Goal: Information Seeking & Learning: Find specific page/section

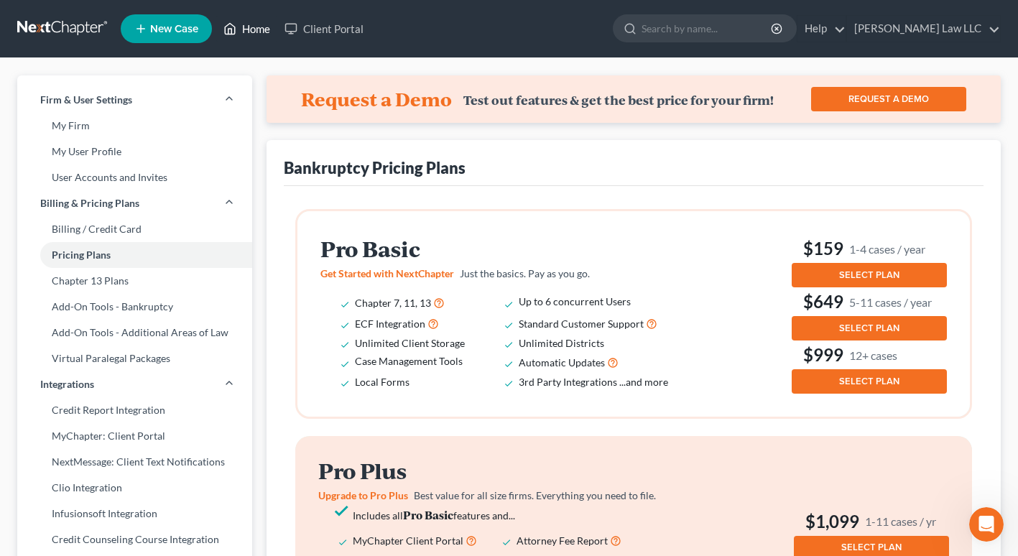
click at [257, 27] on link "Home" at bounding box center [246, 29] width 61 height 26
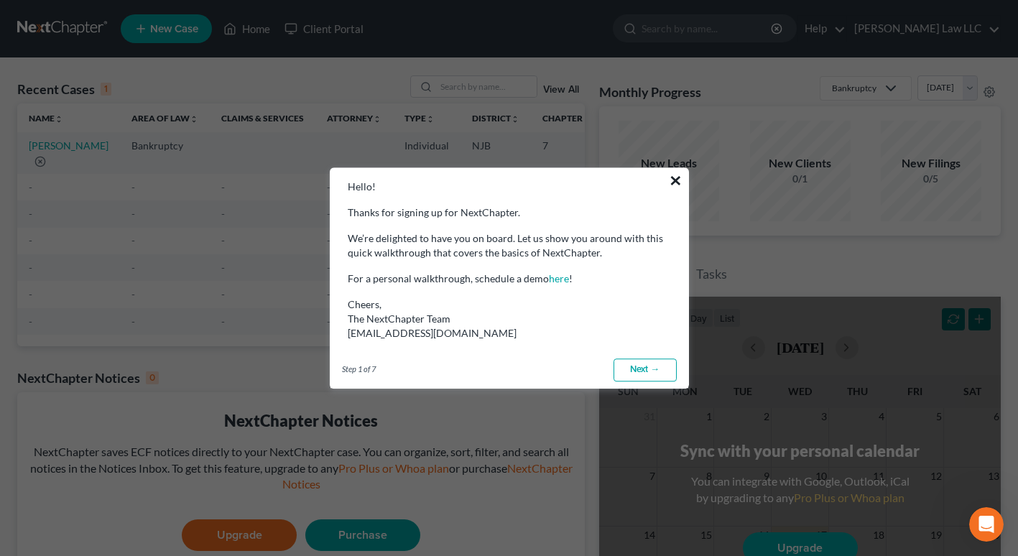
click at [677, 180] on button "×" at bounding box center [676, 180] width 14 height 23
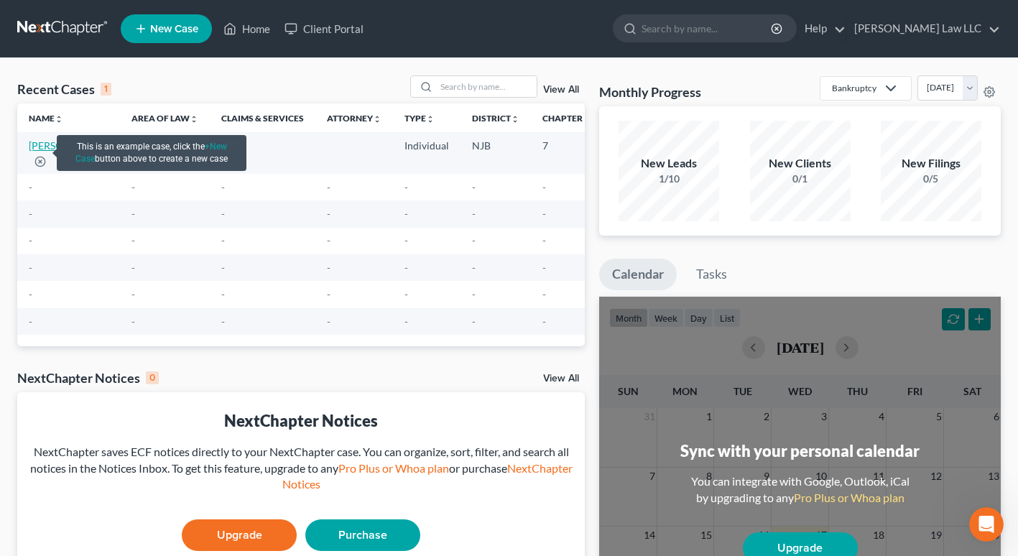
click at [40, 152] on link "[PERSON_NAME]" at bounding box center [69, 145] width 80 height 12
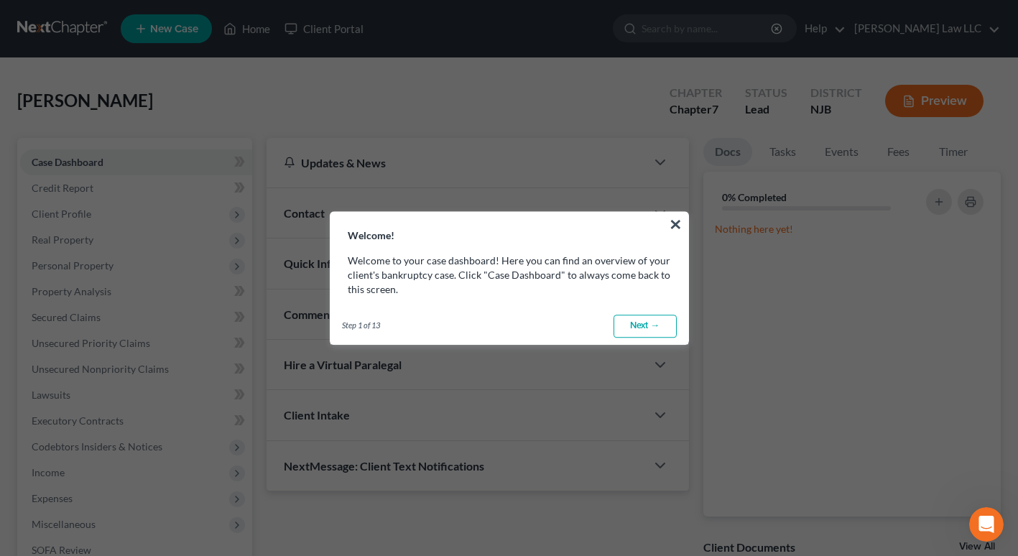
click at [640, 328] on link "Next →" at bounding box center [645, 326] width 63 height 23
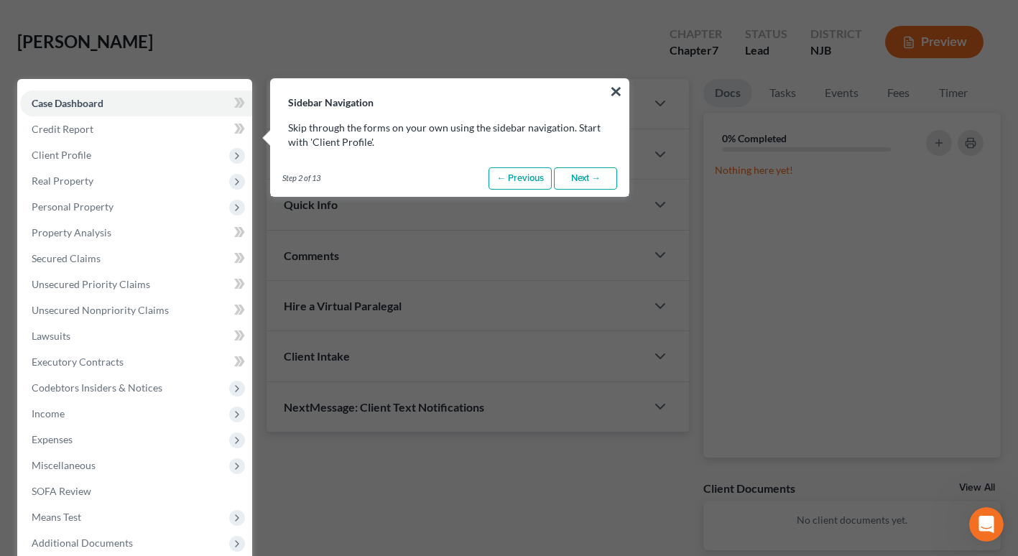
scroll to position [65, 0]
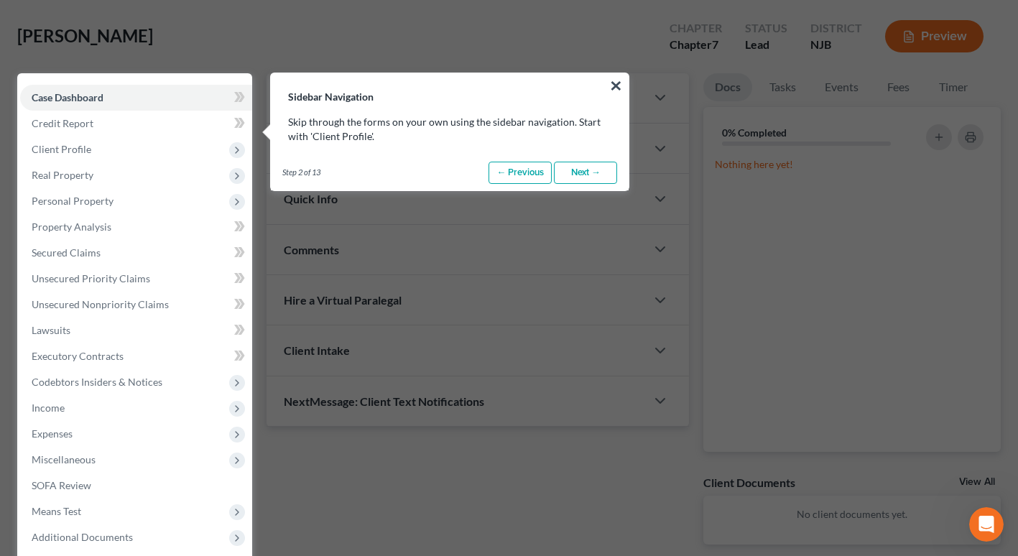
click at [585, 175] on link "Next →" at bounding box center [585, 173] width 63 height 23
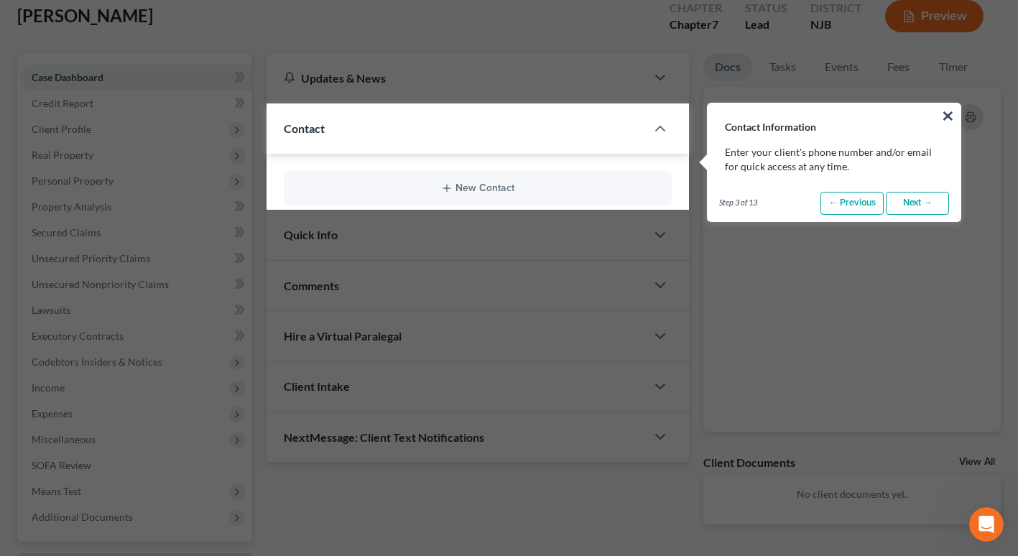
scroll to position [116, 0]
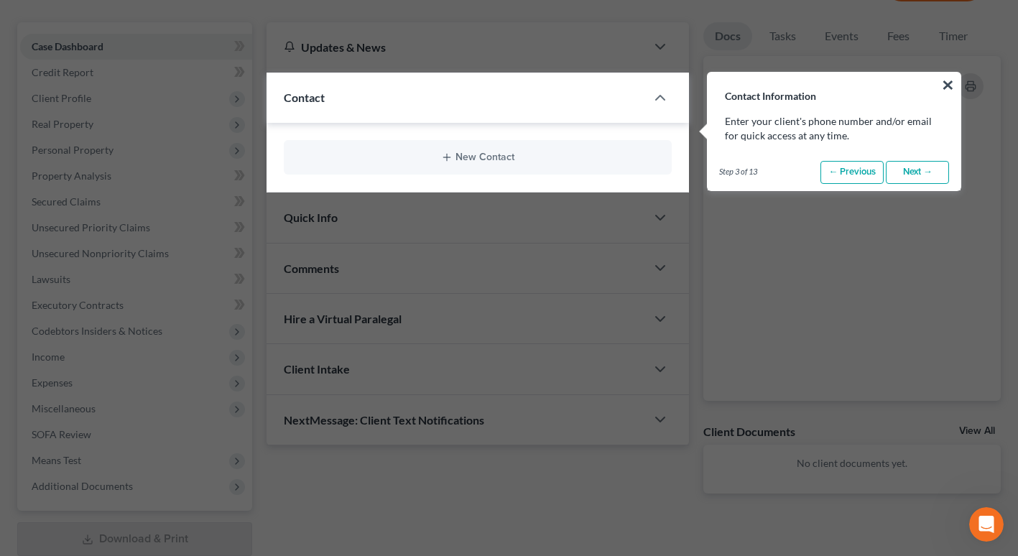
click at [906, 167] on link "Next →" at bounding box center [917, 172] width 63 height 23
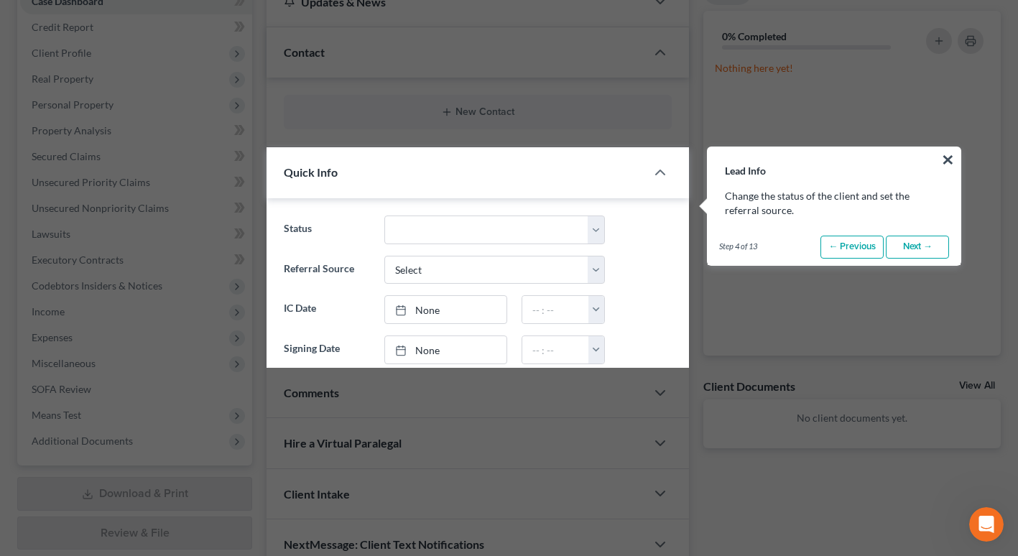
scroll to position [236, 0]
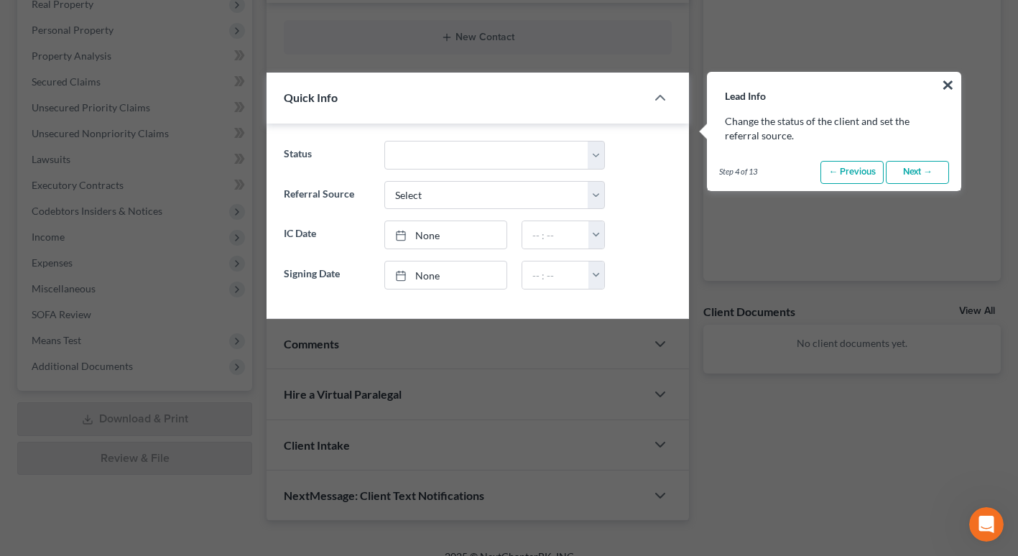
click at [905, 175] on link "Next →" at bounding box center [917, 172] width 63 height 23
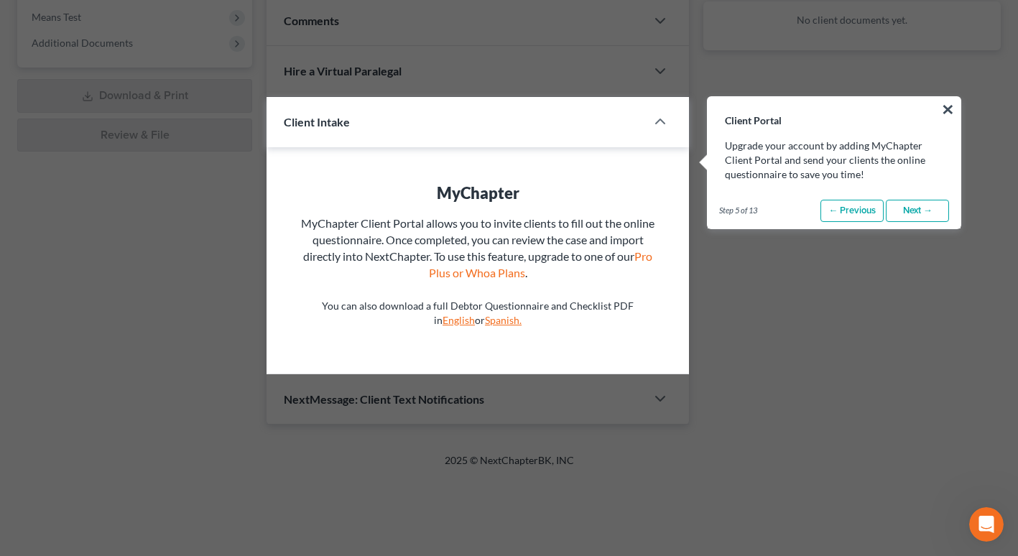
scroll to position [583, 0]
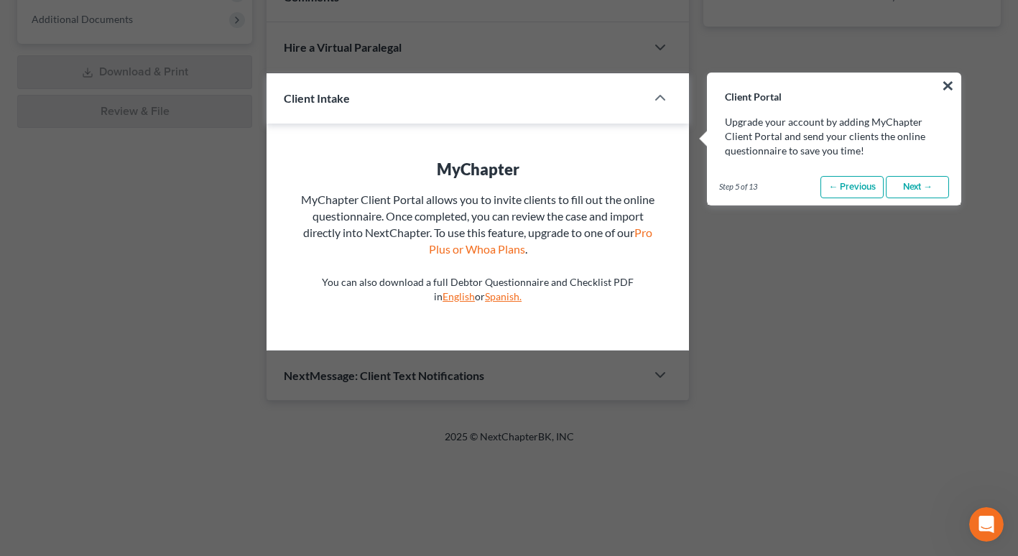
click at [915, 188] on link "Next →" at bounding box center [917, 187] width 63 height 23
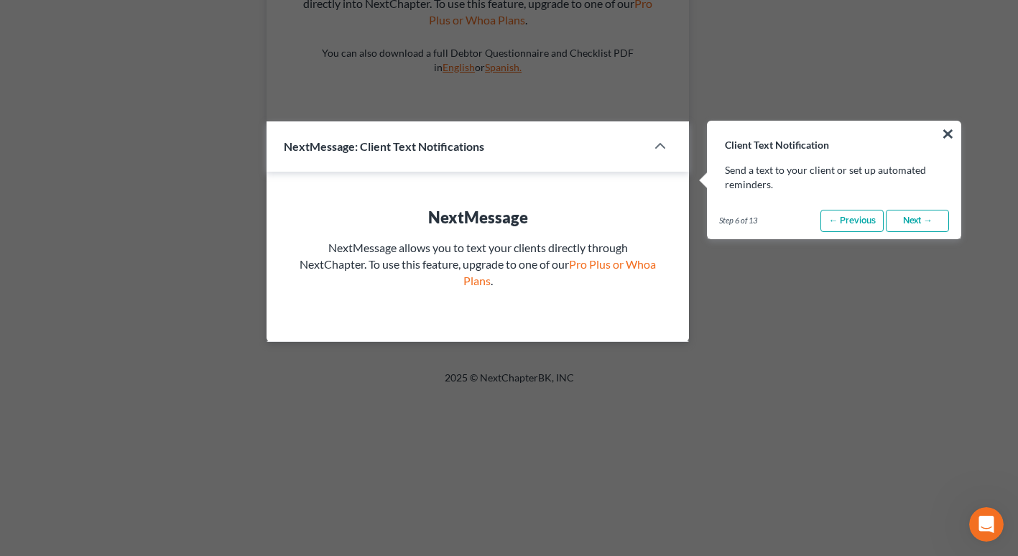
scroll to position [860, 0]
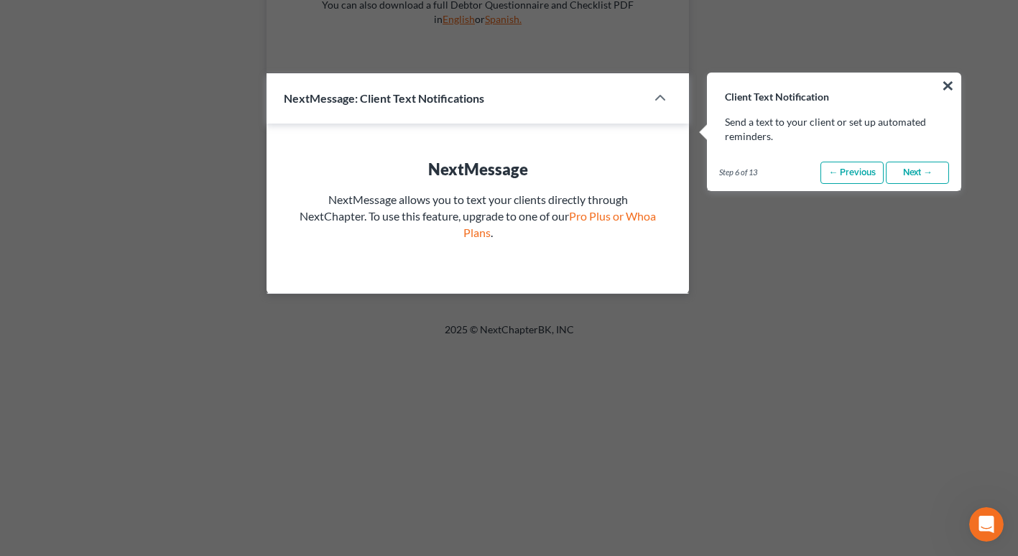
click at [914, 176] on link "Next →" at bounding box center [917, 173] width 63 height 23
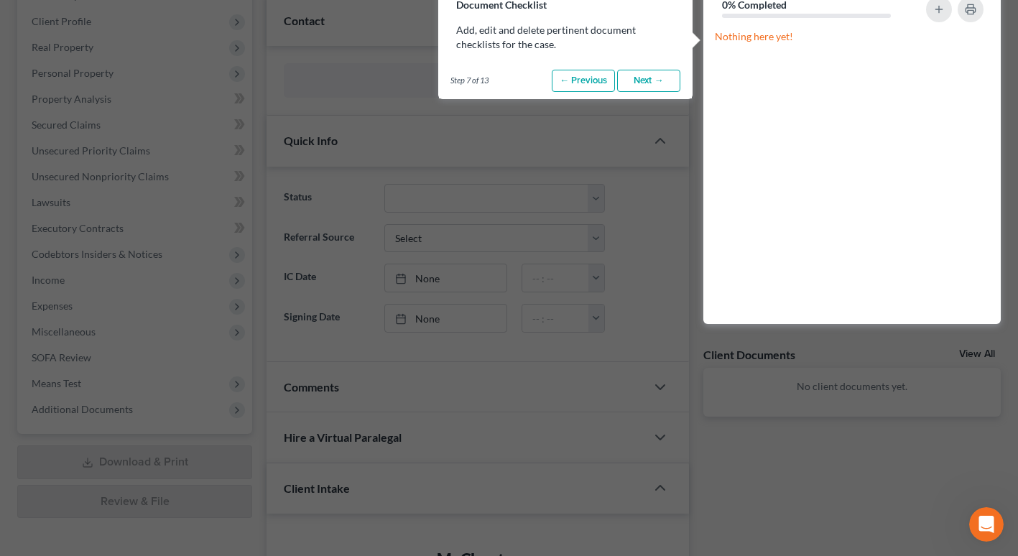
scroll to position [101, 0]
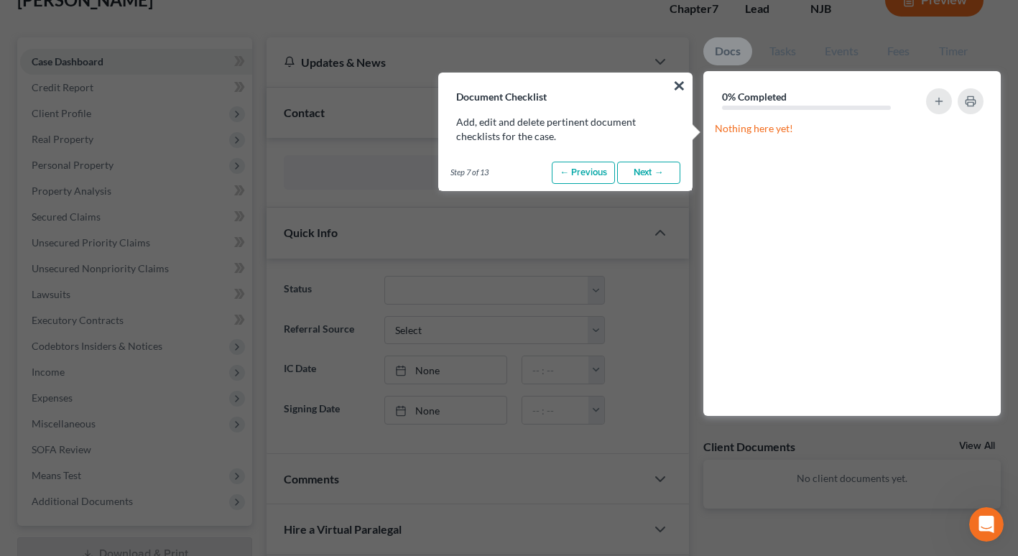
click at [638, 174] on link "Next →" at bounding box center [648, 173] width 63 height 23
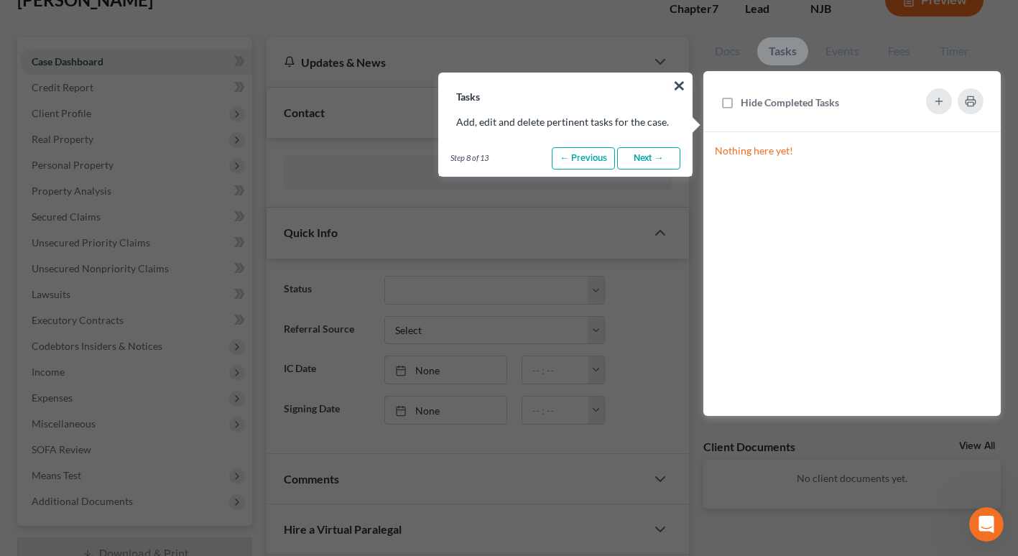
click at [644, 155] on link "Next →" at bounding box center [648, 158] width 63 height 23
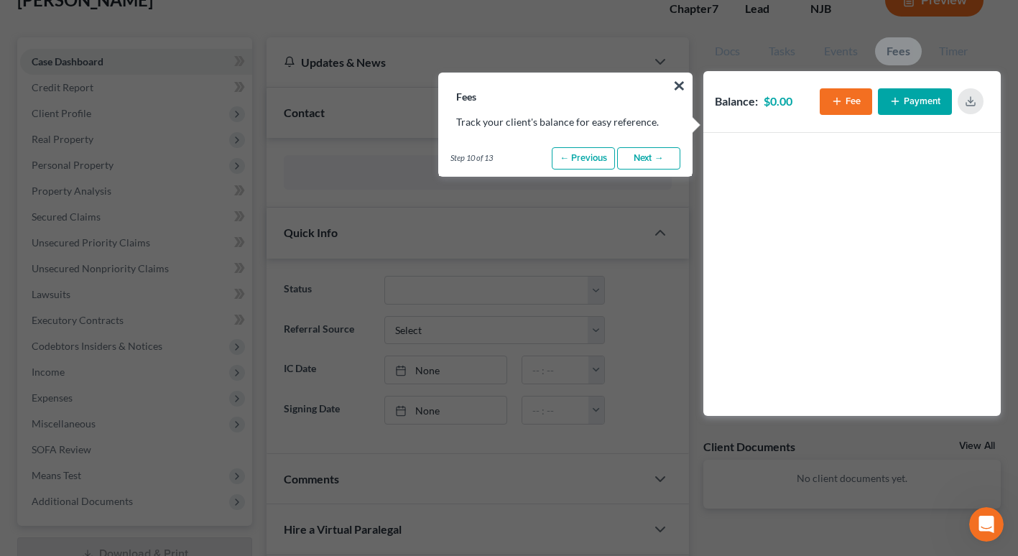
click at [644, 155] on link "Next →" at bounding box center [648, 158] width 63 height 23
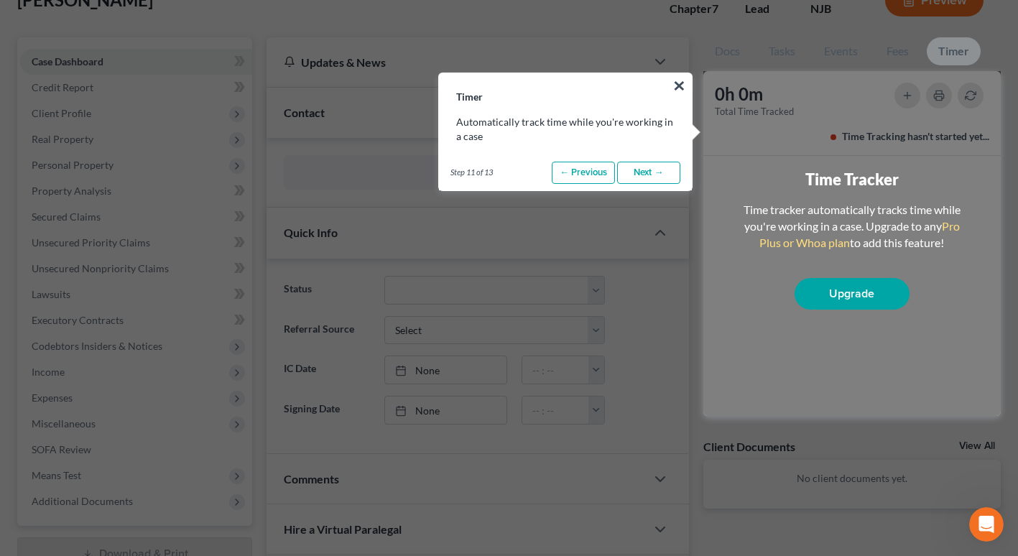
click at [640, 174] on link "Next →" at bounding box center [648, 173] width 63 height 23
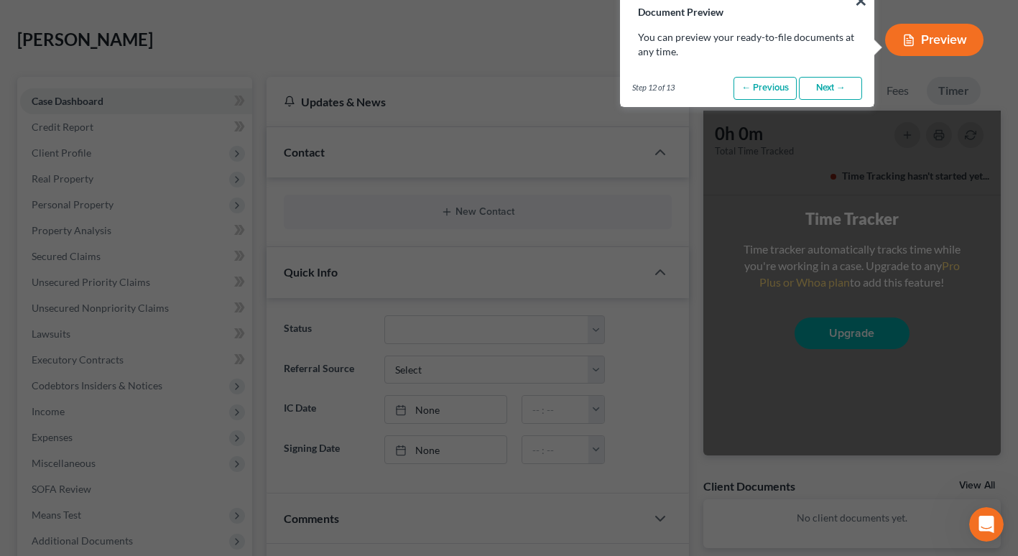
scroll to position [0, 0]
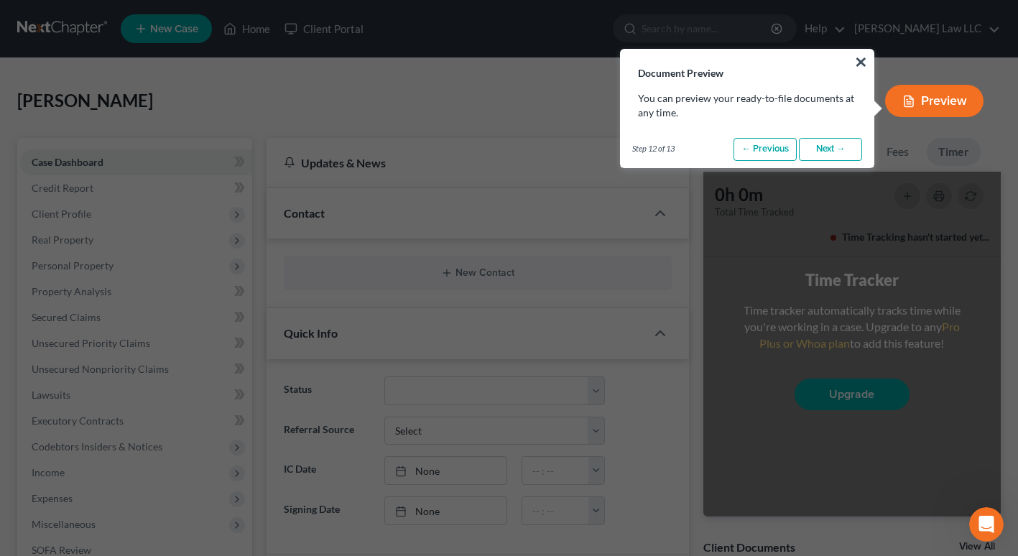
click at [816, 150] on link "Next →" at bounding box center [830, 149] width 63 height 23
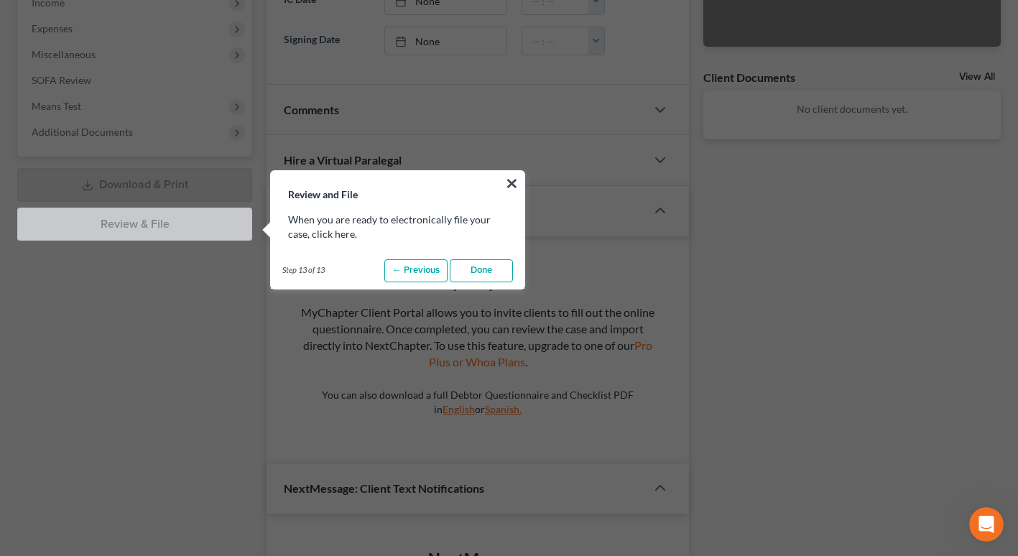
scroll to position [568, 0]
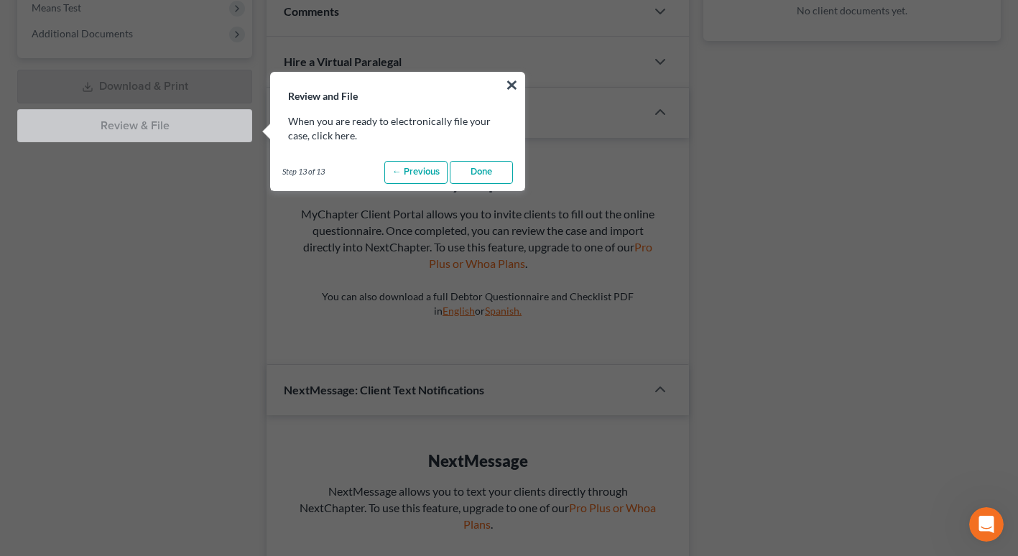
click at [481, 170] on link "Done" at bounding box center [481, 172] width 63 height 23
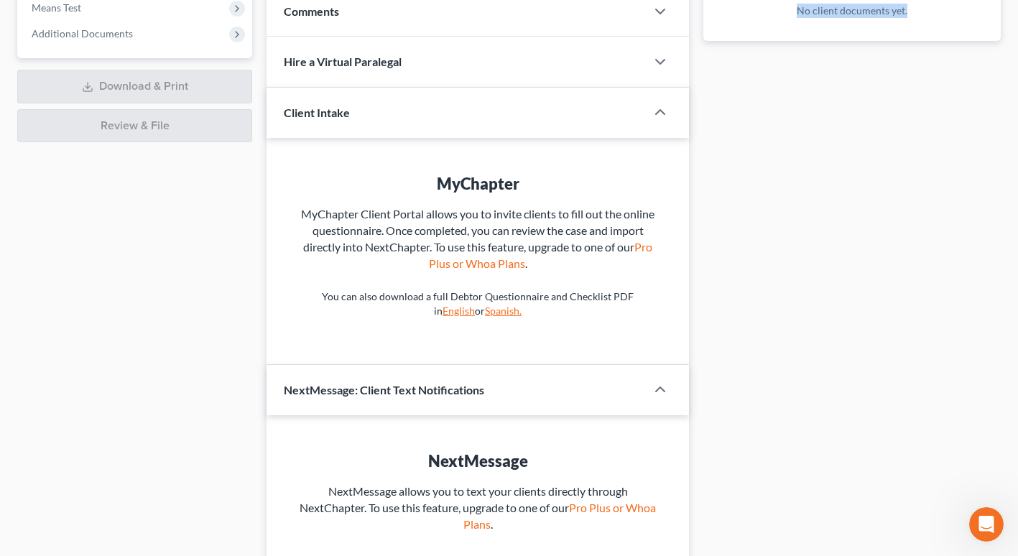
drag, startPoint x: 717, startPoint y: 205, endPoint x: 1018, endPoint y: 313, distance: 319.1
click at [1018, 313] on div "[PERSON_NAME] Upgraded Chapter Chapter 7 Status Lead District NJB Preview Petit…" at bounding box center [509, 52] width 1018 height 1125
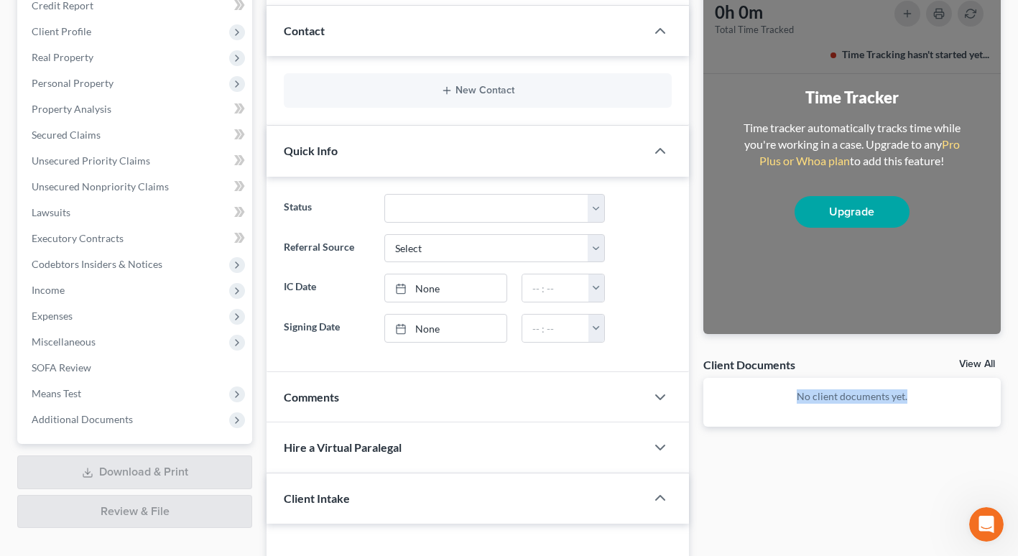
scroll to position [186, 0]
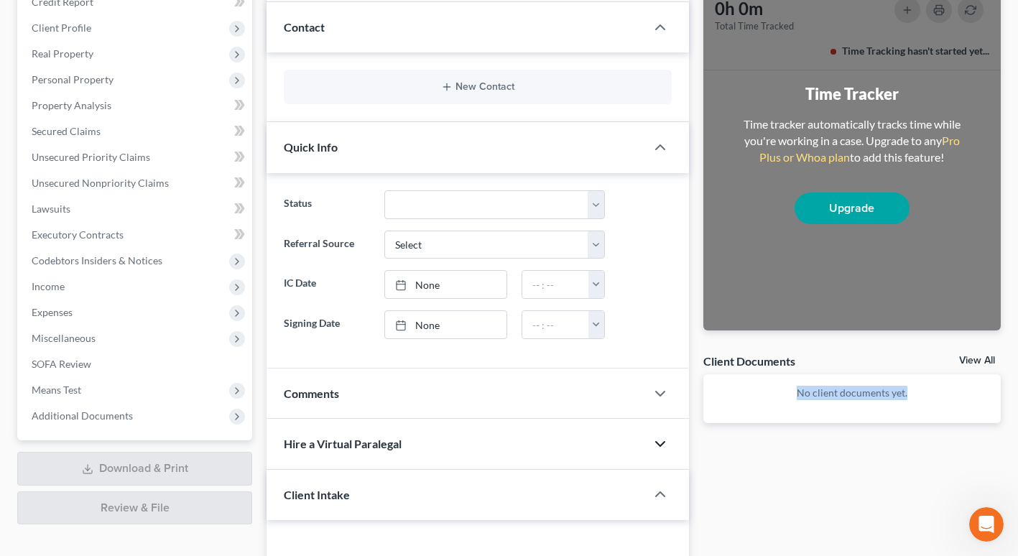
click at [662, 445] on icon "button" at bounding box center [660, 443] width 17 height 17
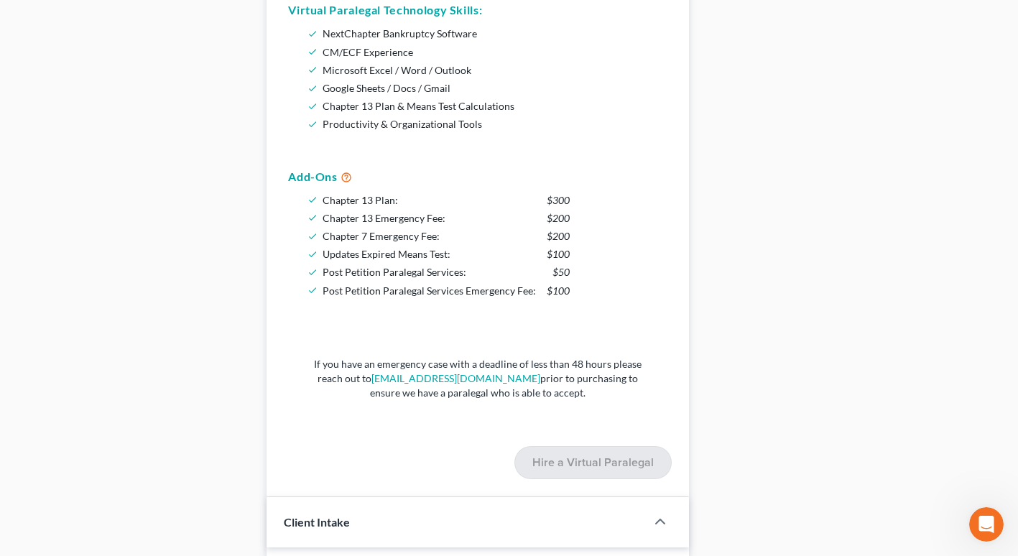
scroll to position [828, 0]
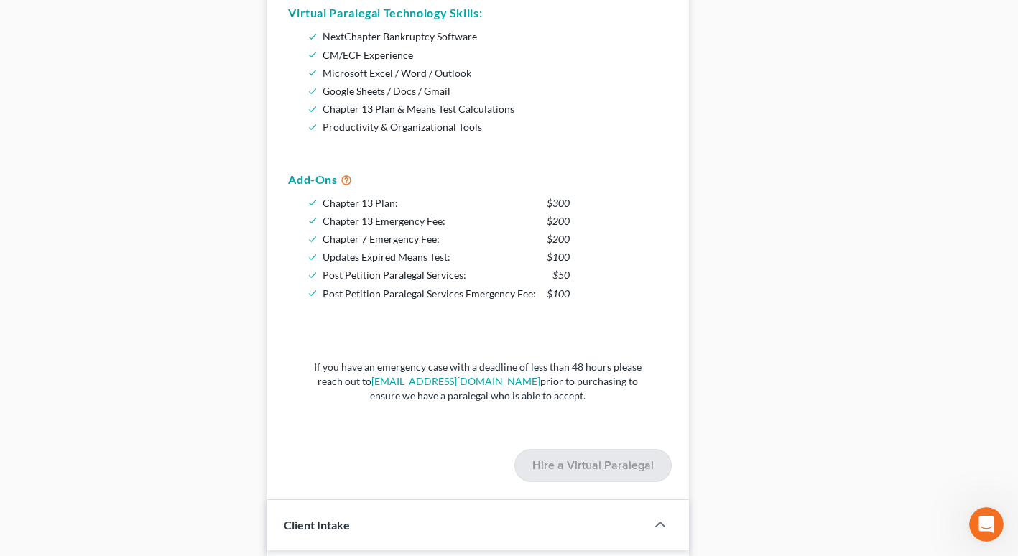
click at [348, 178] on icon at bounding box center [346, 179] width 11 height 14
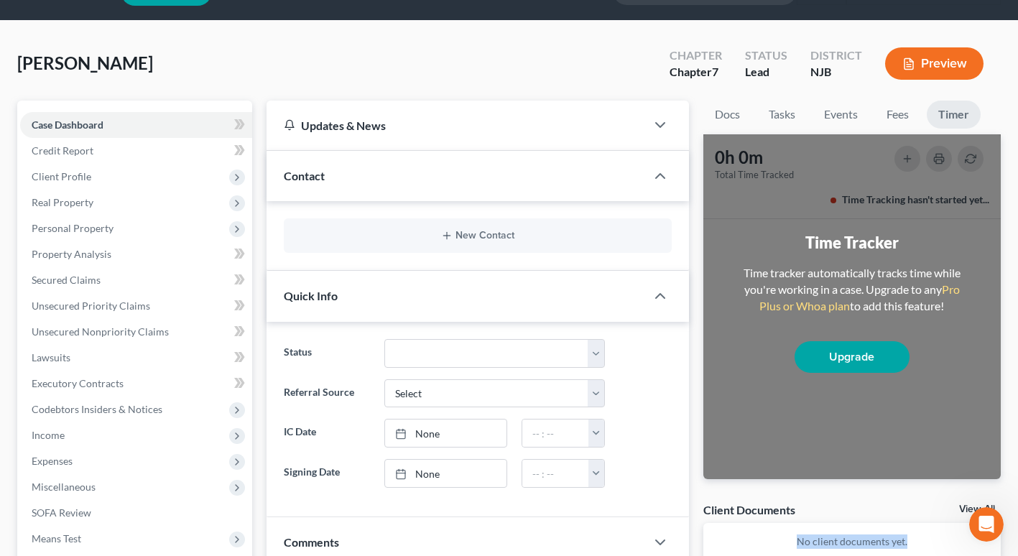
scroll to position [0, 0]
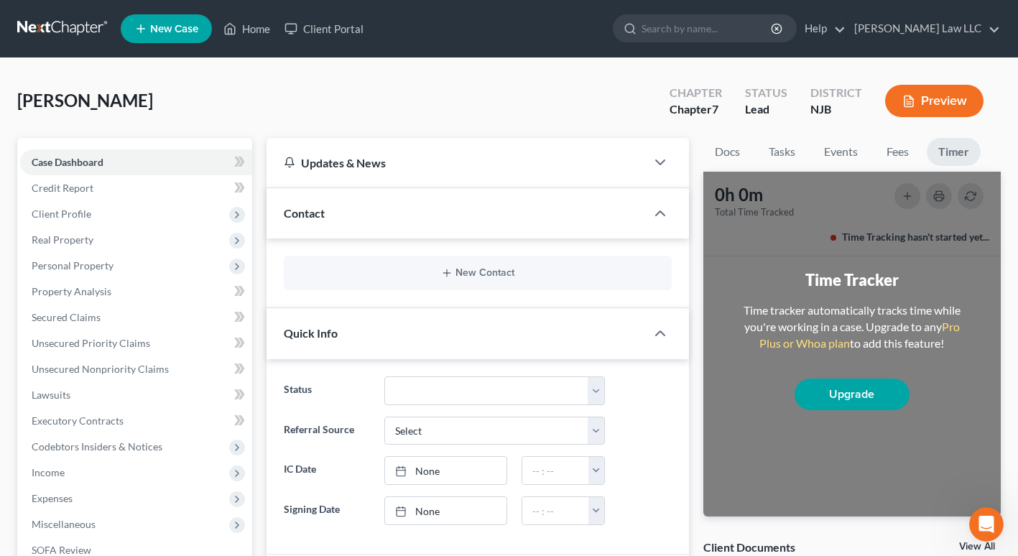
click at [599, 98] on div "[PERSON_NAME] Upgraded Chapter Chapter 7 Status Lead District [GEOGRAPHIC_DATA]…" at bounding box center [509, 106] width 984 height 63
click at [241, 21] on link "Home" at bounding box center [246, 29] width 61 height 26
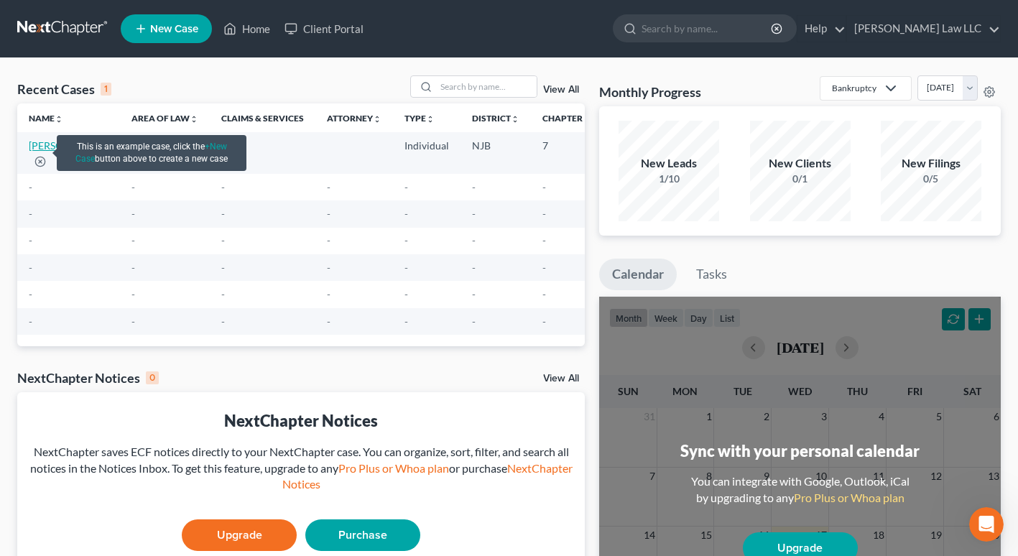
click at [35, 152] on link "[PERSON_NAME]" at bounding box center [69, 145] width 80 height 12
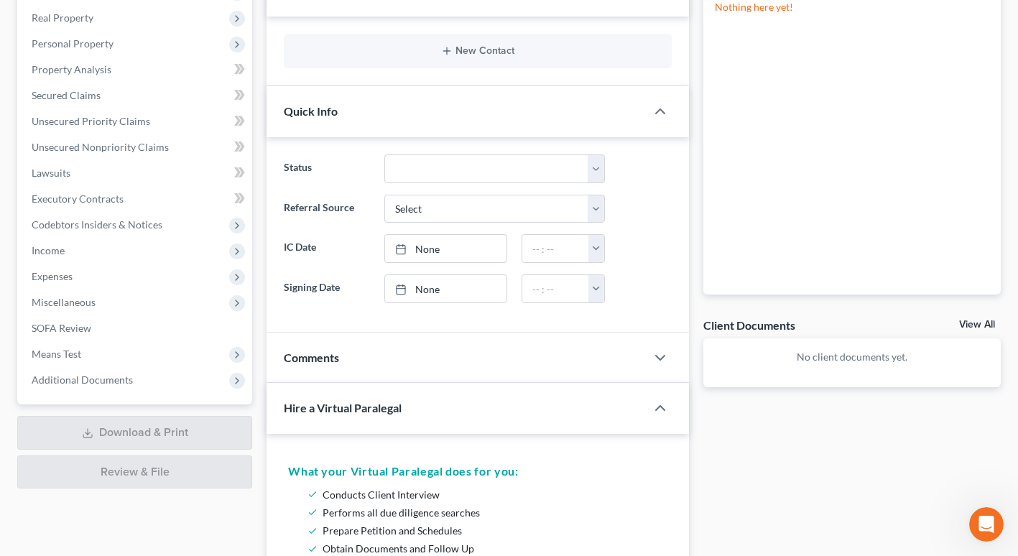
scroll to position [288, 0]
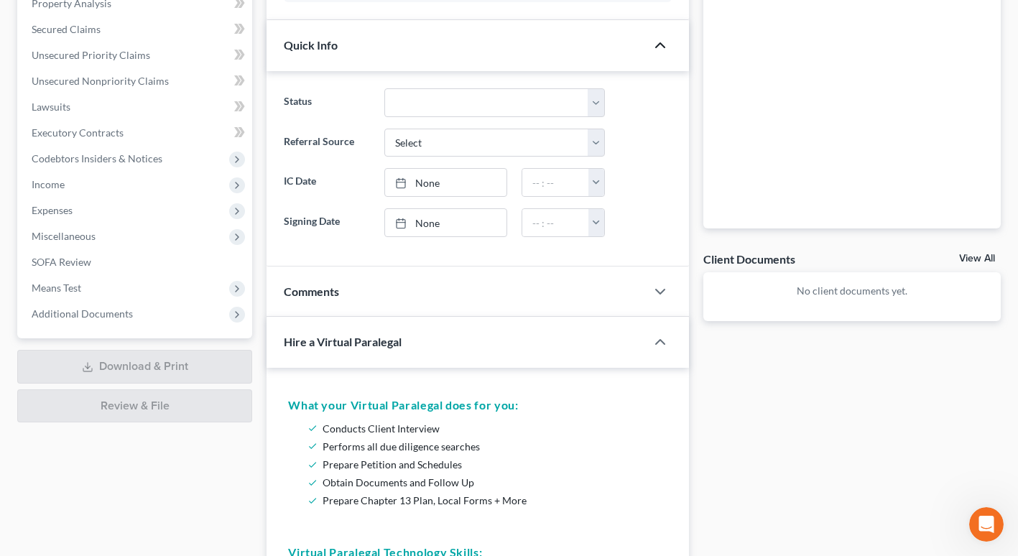
click at [665, 48] on icon "button" at bounding box center [660, 45] width 17 height 17
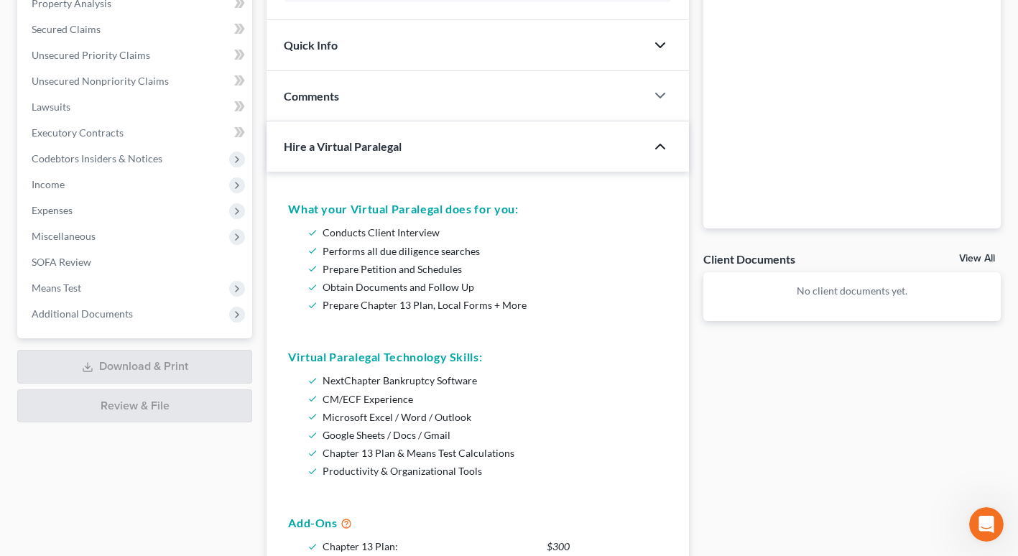
click at [662, 144] on polyline "button" at bounding box center [660, 146] width 9 height 4
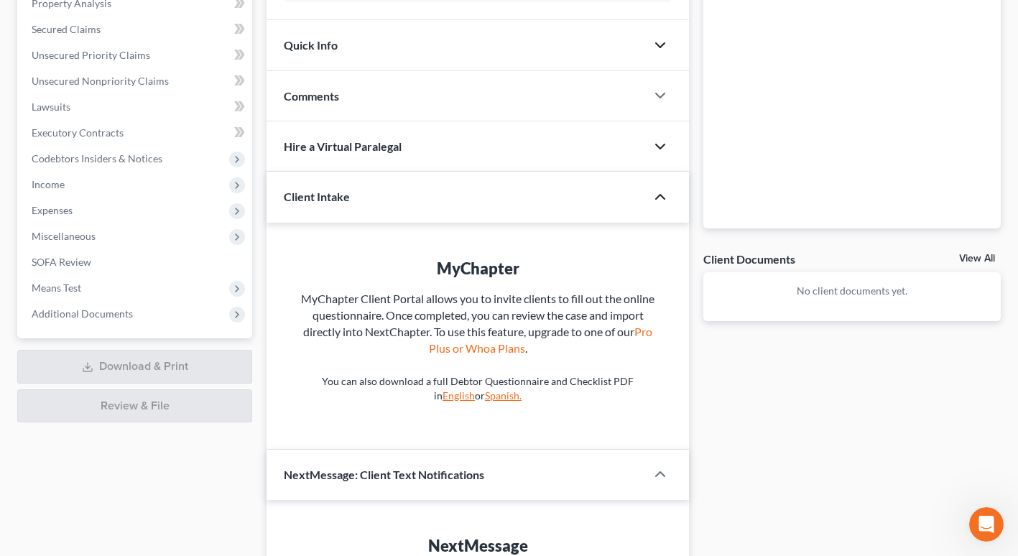
click at [660, 198] on icon "button" at bounding box center [660, 196] width 17 height 17
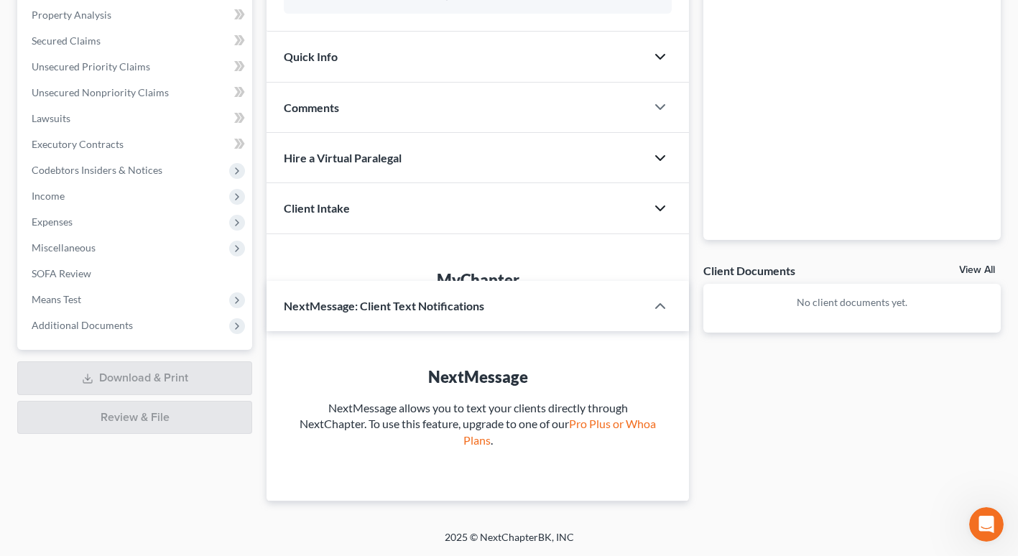
scroll to position [229, 0]
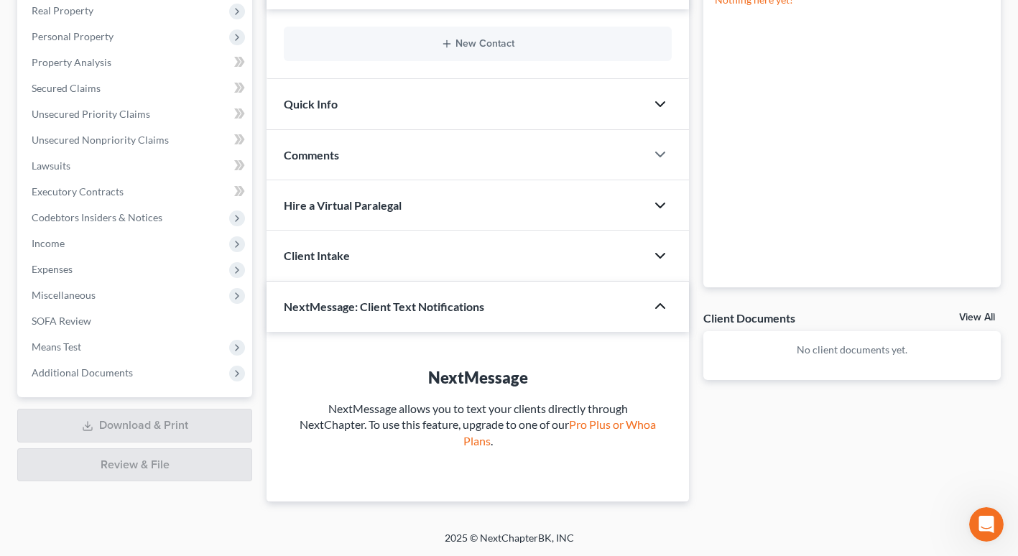
click at [660, 309] on icon "button" at bounding box center [660, 305] width 17 height 17
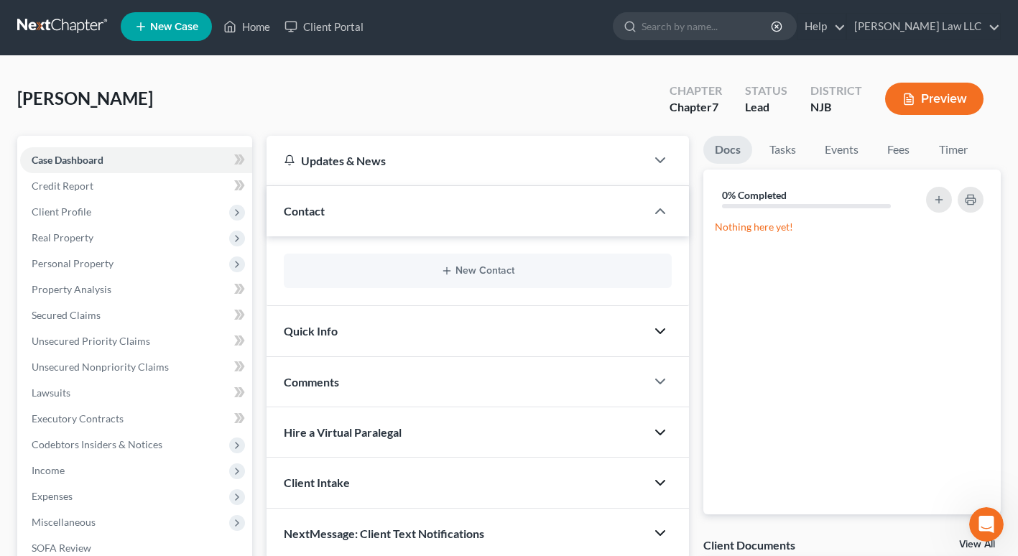
scroll to position [0, 0]
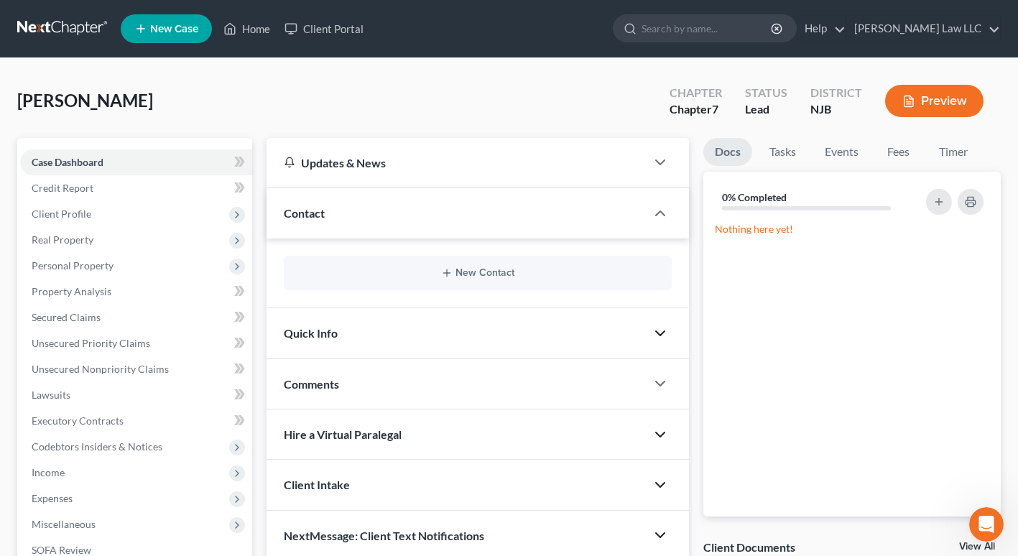
click at [517, 169] on div "Updates & News" at bounding box center [456, 162] width 345 height 15
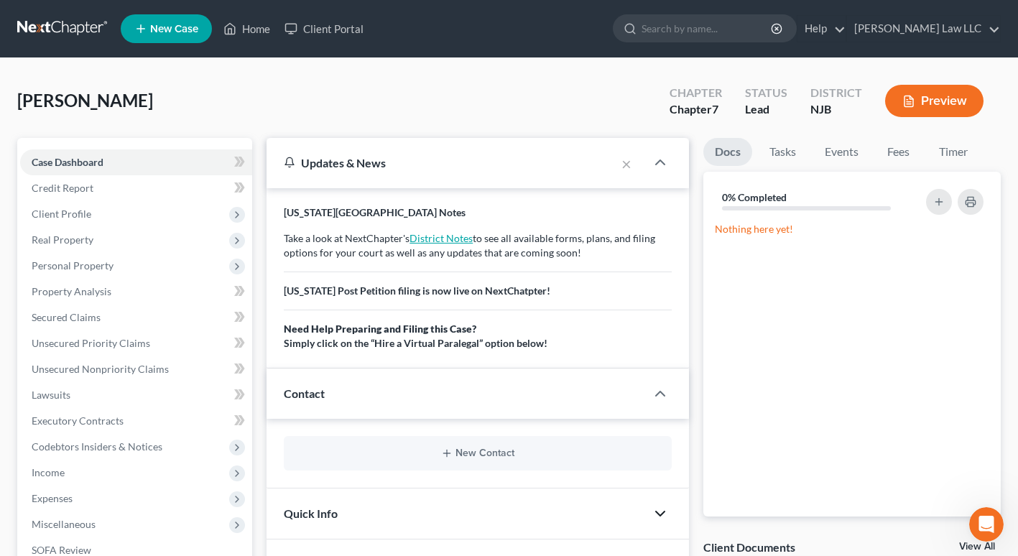
click at [443, 239] on link "District Notes" at bounding box center [441, 238] width 63 height 12
